Goal: Obtain resource: Obtain resource

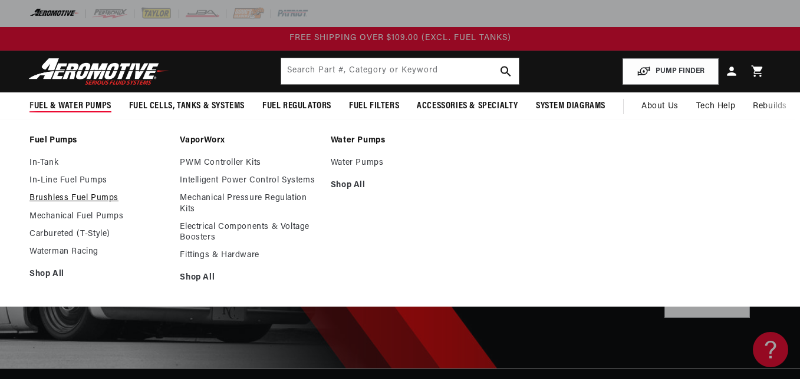
click at [94, 200] on link "Brushless Fuel Pumps" at bounding box center [98, 198] width 138 height 11
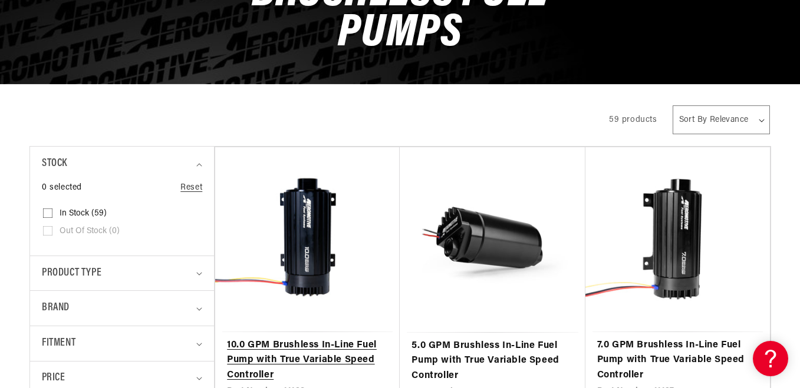
scroll to position [295, 0]
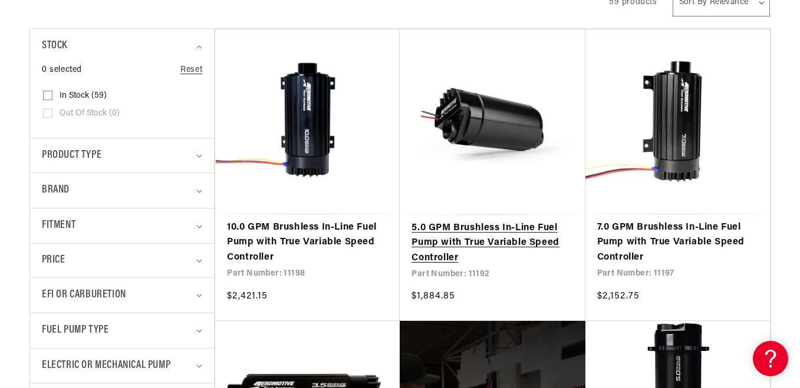
click at [468, 236] on link "5.0 GPM Brushless In-Line Fuel Pump with True Variable Speed Controller" at bounding box center [491, 243] width 161 height 45
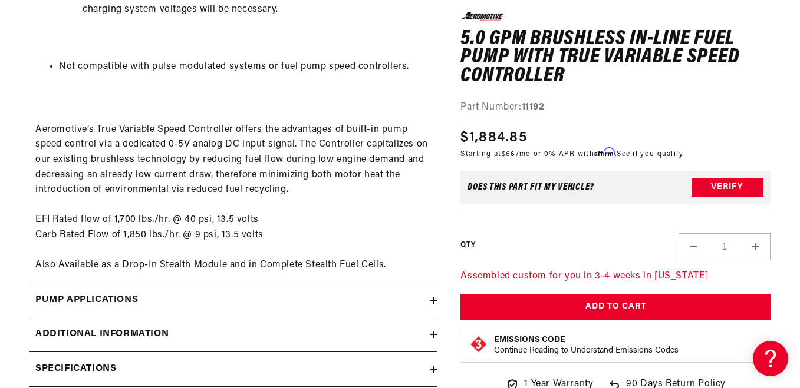
scroll to position [2004, 0]
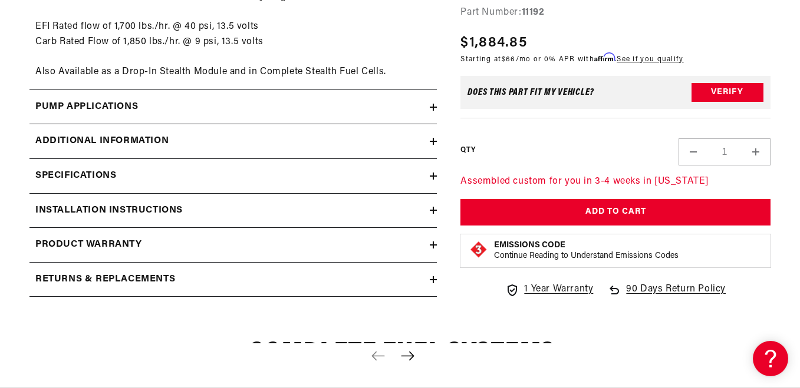
click at [253, 170] on div "Specifications" at bounding box center [229, 176] width 400 height 15
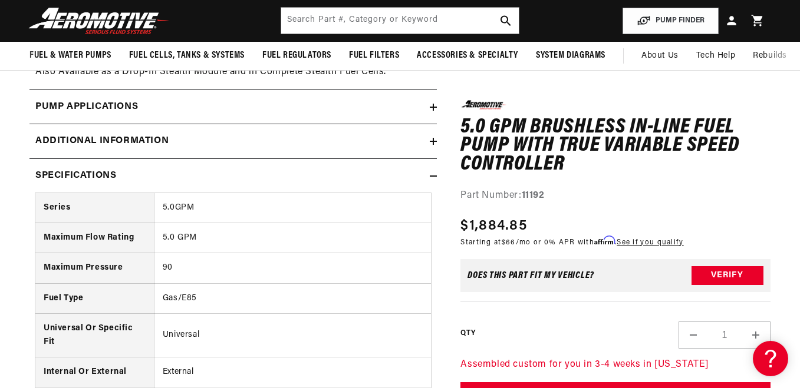
click at [267, 171] on div "Specifications" at bounding box center [229, 176] width 400 height 15
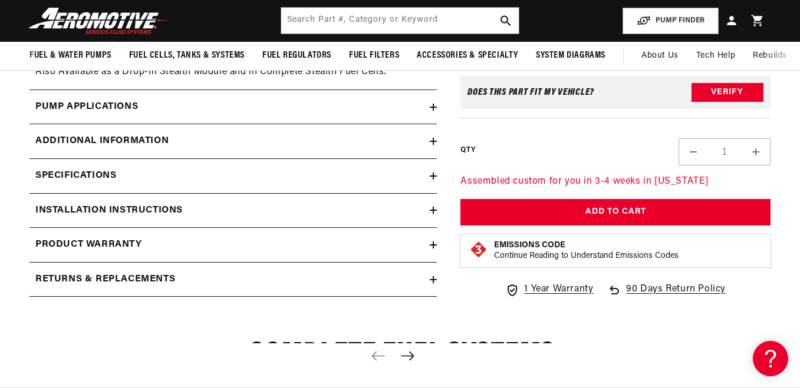
click at [203, 133] on summary "Additional information" at bounding box center [232, 141] width 407 height 34
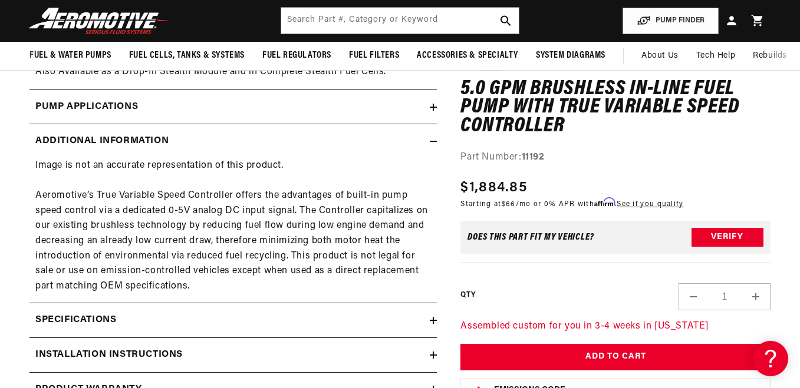
click at [206, 127] on summary "Additional information" at bounding box center [232, 141] width 407 height 34
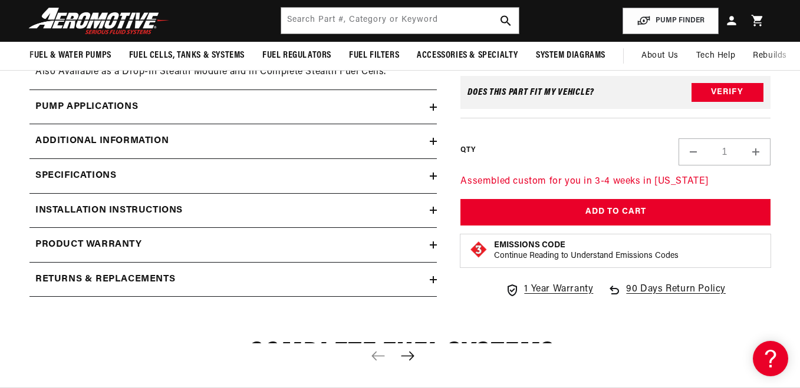
click at [210, 97] on summary "Pump Applications" at bounding box center [232, 107] width 407 height 34
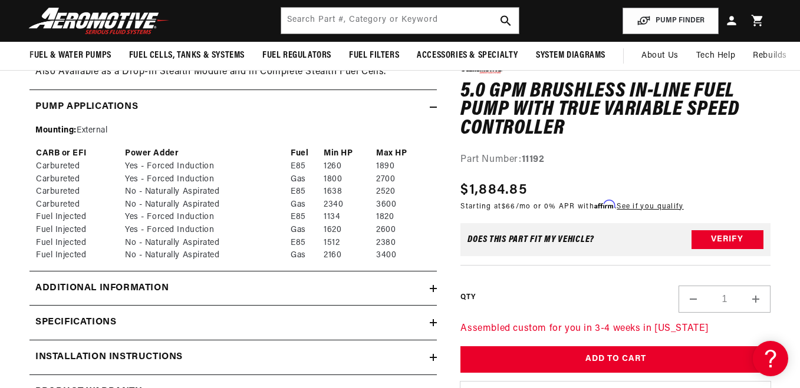
click at [210, 97] on summary "Pump Applications" at bounding box center [232, 107] width 407 height 34
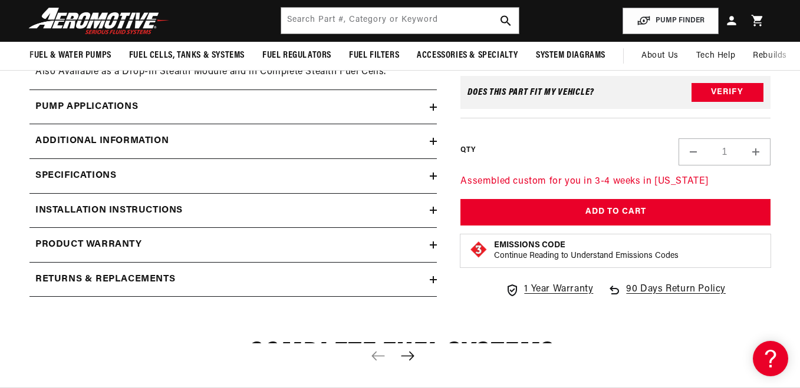
scroll to position [0, 0]
click at [159, 212] on h2 "Installation Instructions" at bounding box center [108, 210] width 147 height 15
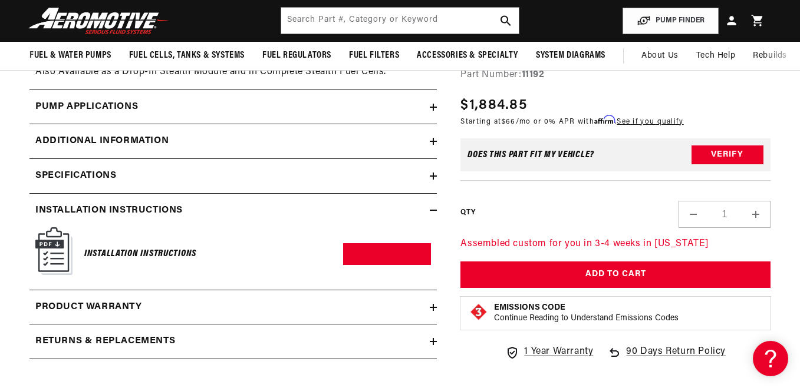
click at [188, 197] on summary "Installation Instructions" at bounding box center [232, 211] width 407 height 34
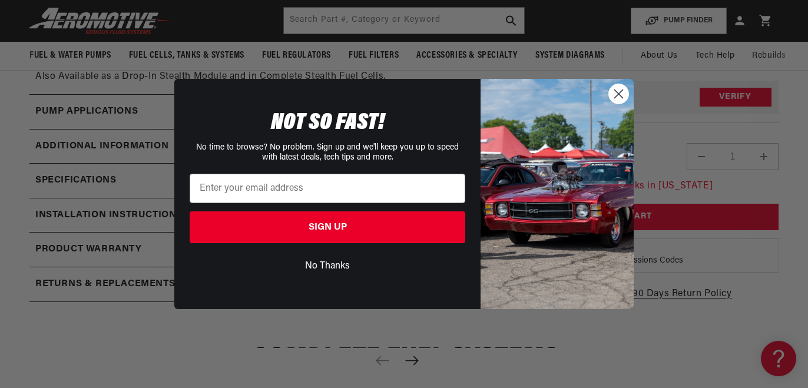
click at [618, 100] on circle "Close dialog" at bounding box center [618, 93] width 19 height 19
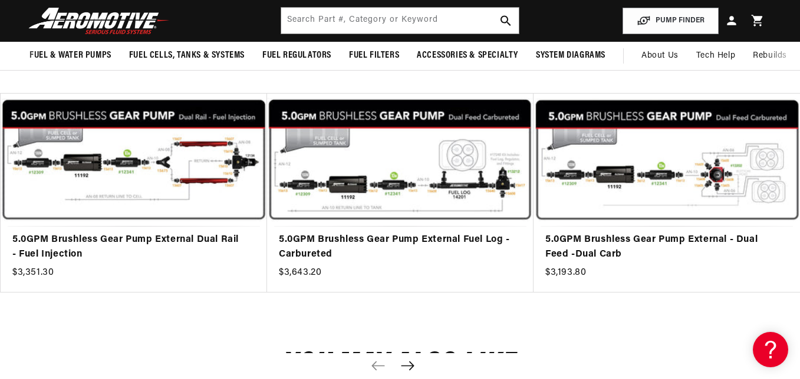
click at [414, 359] on button "Next slide" at bounding box center [408, 367] width 26 height 26
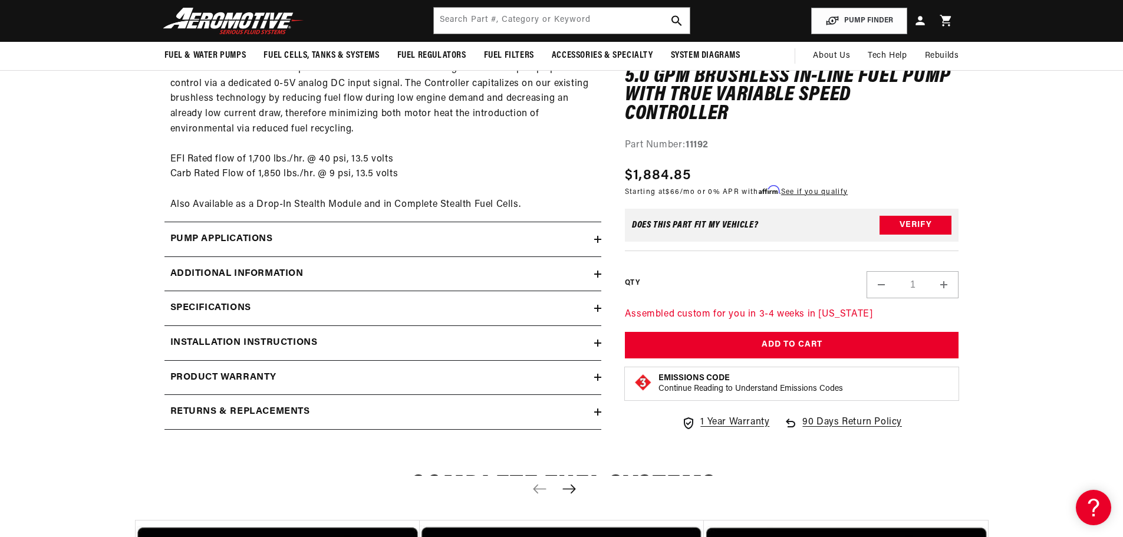
click at [569, 379] on button "Next slide" at bounding box center [569, 489] width 26 height 26
click at [569, 379] on icon "Next slide" at bounding box center [569, 489] width 15 height 10
click at [571, 379] on icon "Next slide" at bounding box center [568, 488] width 13 height 9
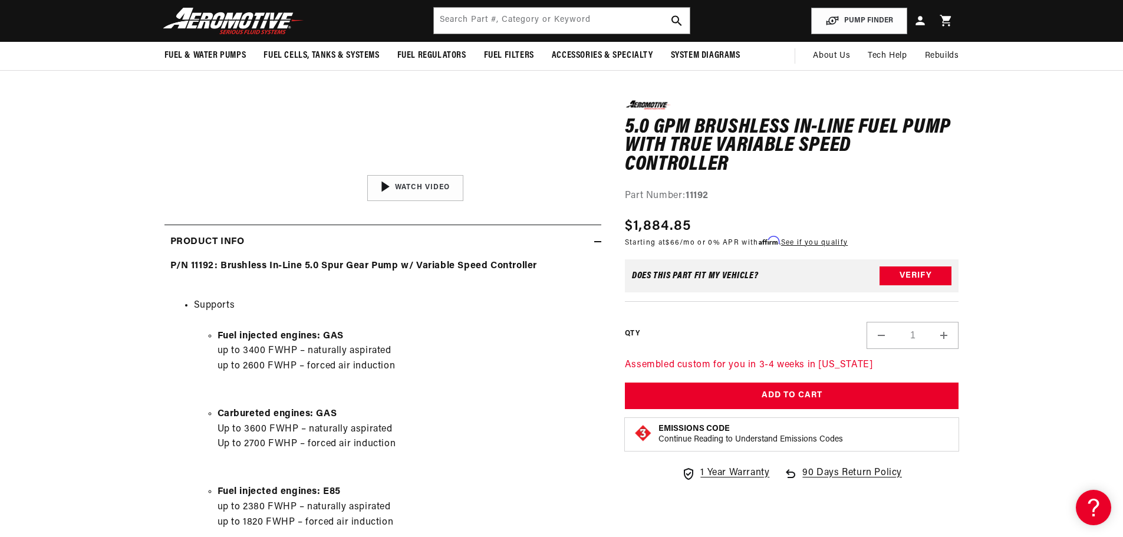
scroll to position [354, 0]
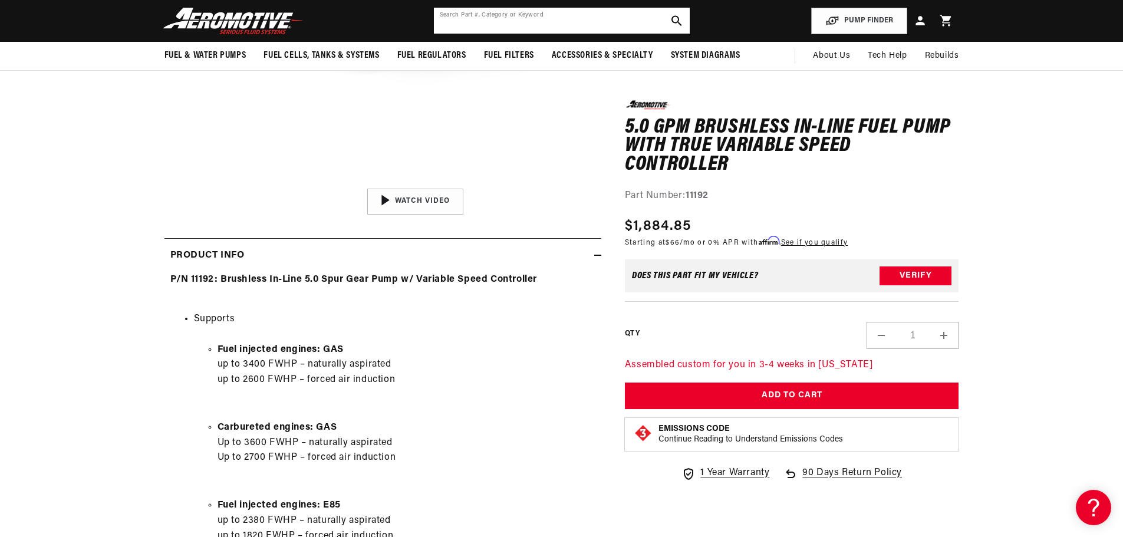
click at [529, 26] on input "text" at bounding box center [562, 21] width 256 height 26
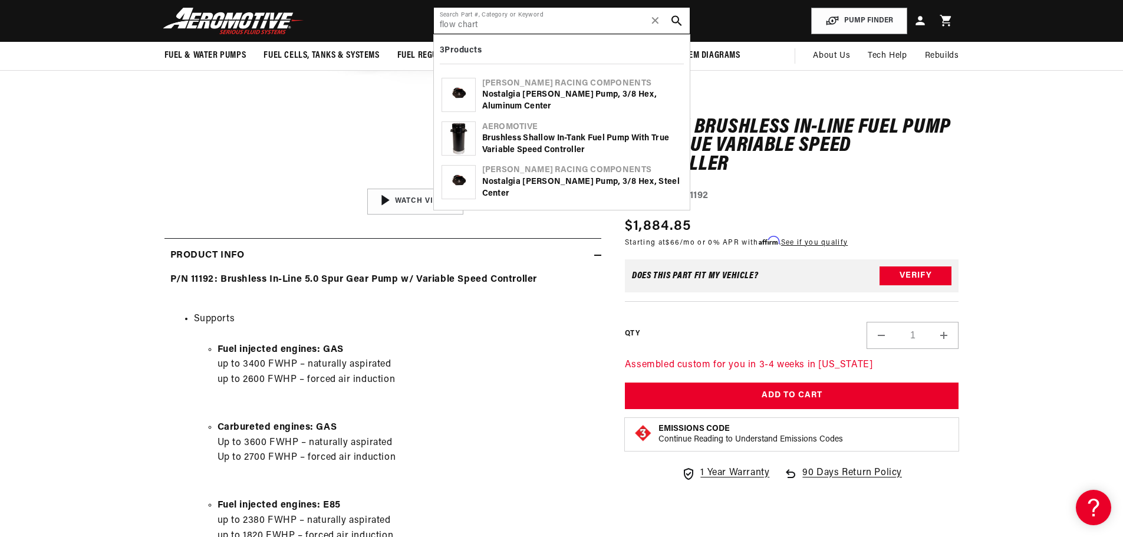
type input "flow chart"
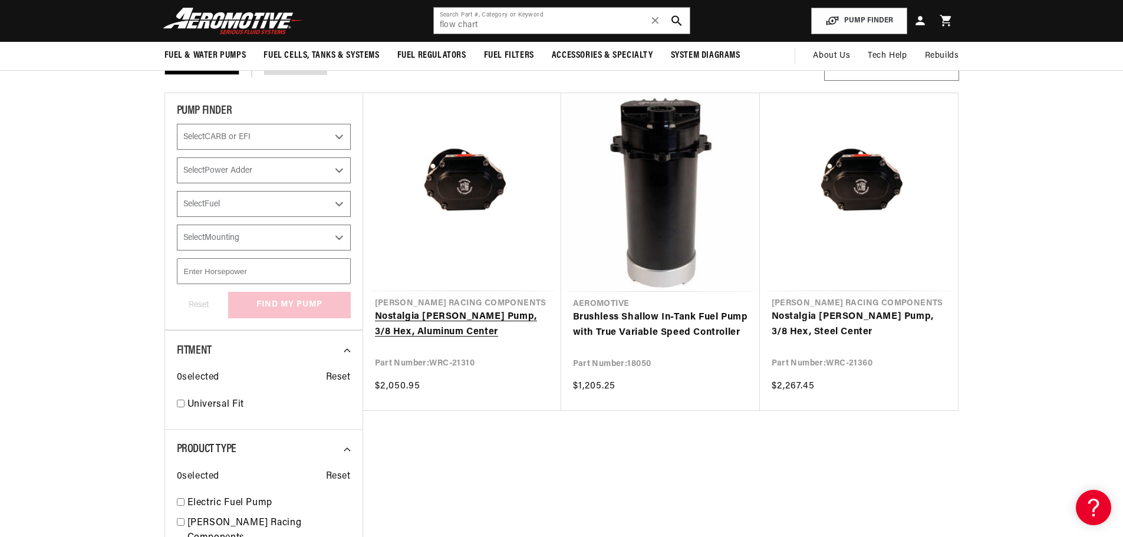
scroll to position [118, 0]
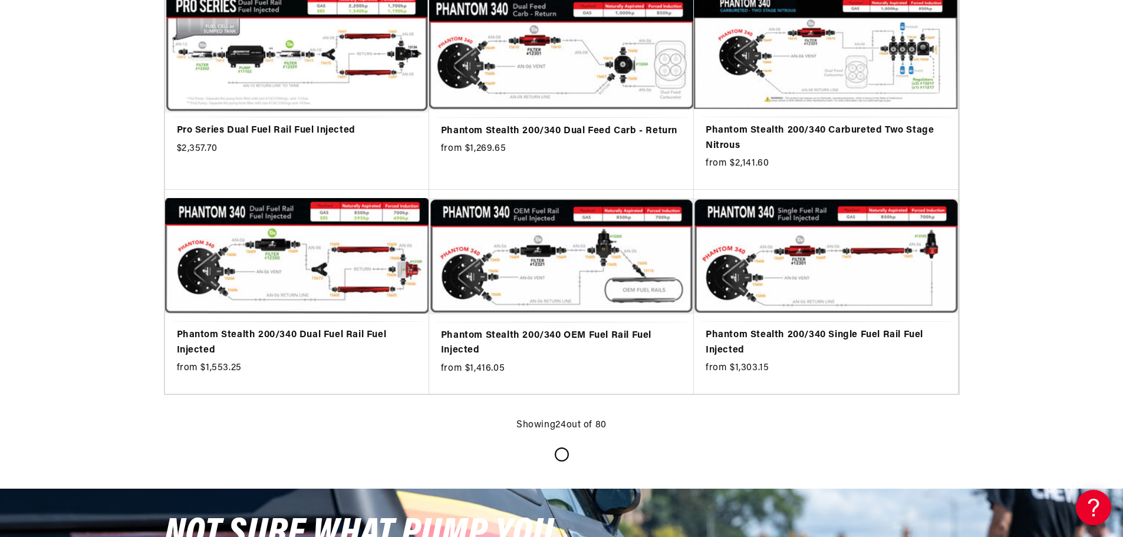
scroll to position [1650, 0]
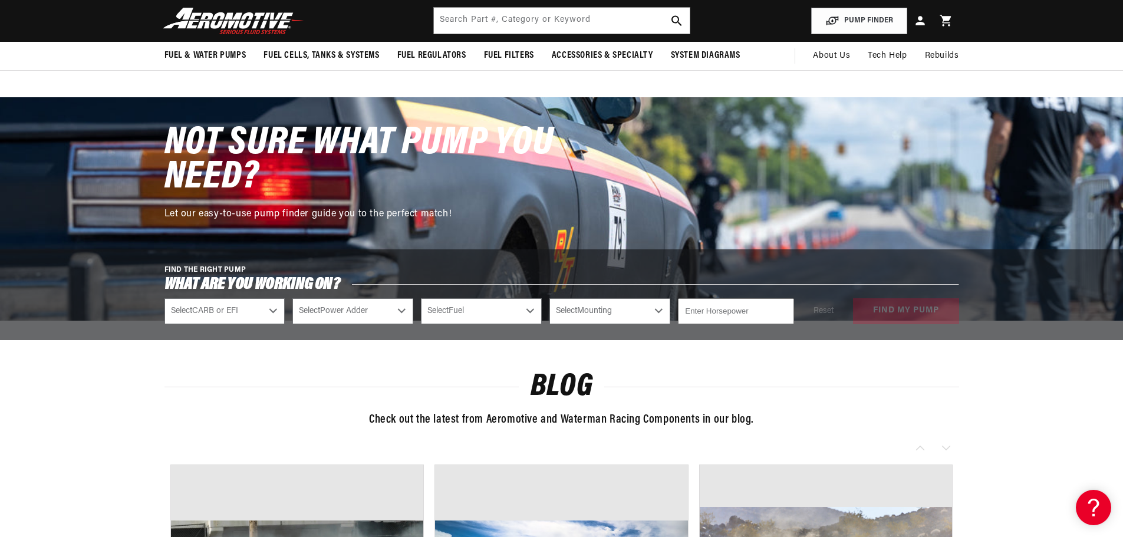
scroll to position [5421, 0]
